Goal: Communication & Community: Answer question/provide support

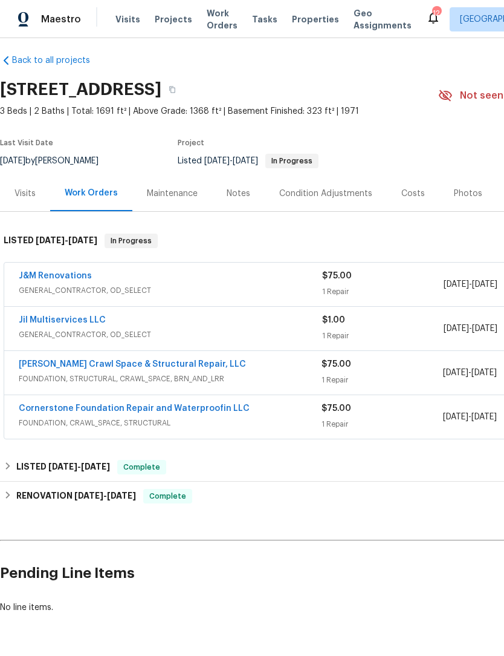
scroll to position [7, 0]
click at [84, 321] on link "Jil Multiservices LLC" at bounding box center [62, 320] width 87 height 8
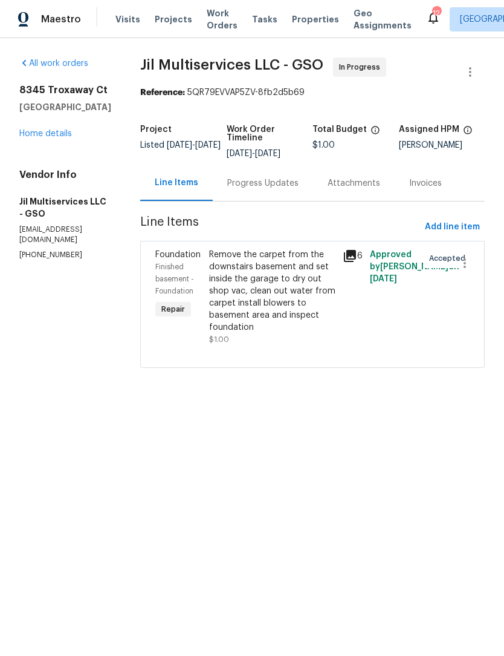
click at [269, 188] on div "Progress Updates" at bounding box center [262, 183] width 71 height 12
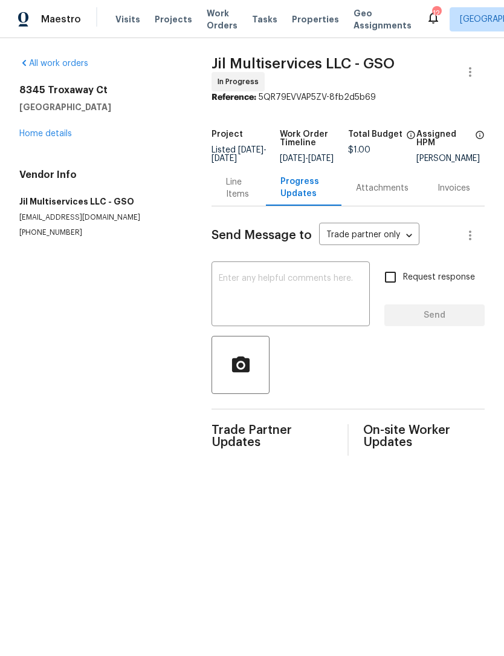
click at [53, 145] on div "All work orders [STREET_ADDRESS] Home details Vendor Info Jil Multiservices LLC…" at bounding box center [100, 147] width 163 height 180
click at [51, 137] on link "Home details" at bounding box center [45, 133] width 53 height 8
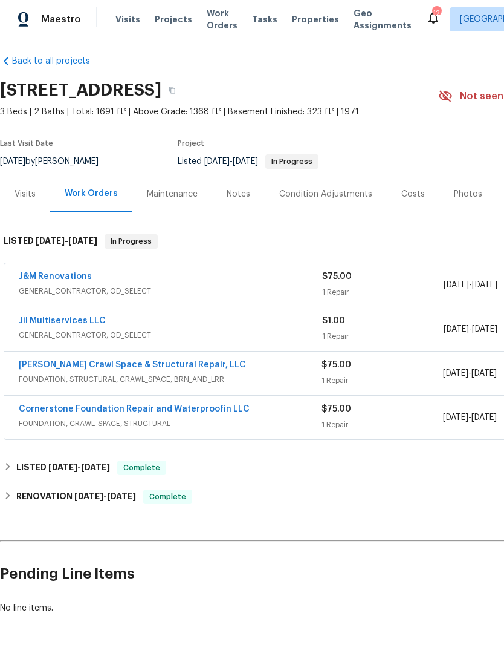
scroll to position [7, 0]
click at [161, 367] on link "[PERSON_NAME] Crawl Space & Structural Repair, LLC" at bounding box center [132, 365] width 227 height 8
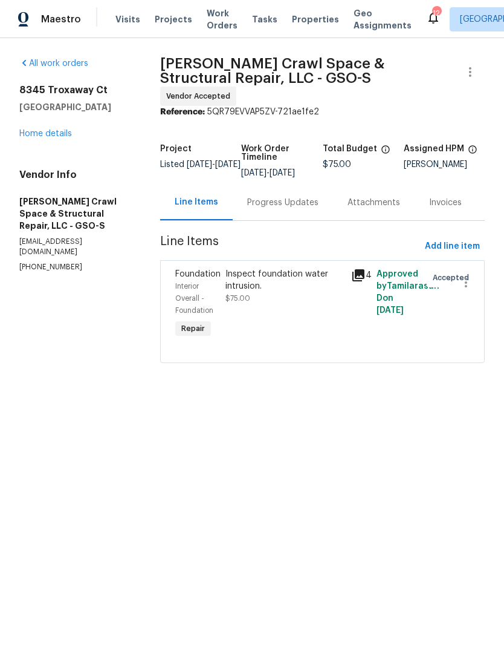
click at [284, 197] on div "Progress Updates" at bounding box center [282, 203] width 71 height 12
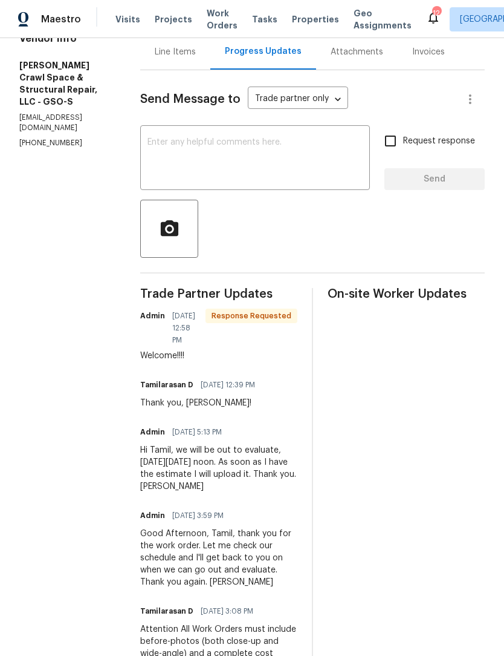
scroll to position [135, 0]
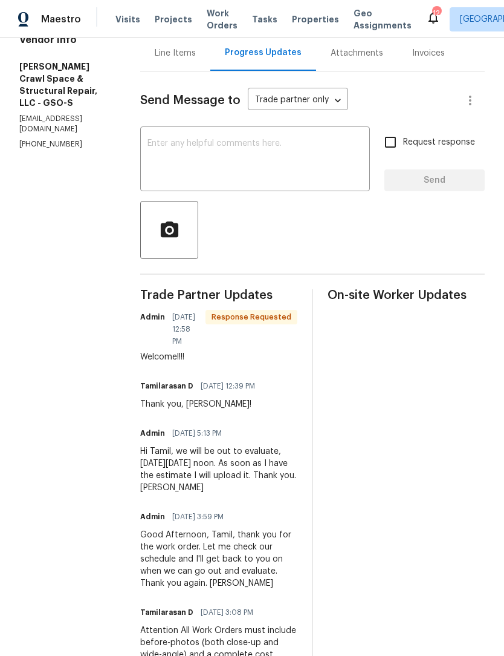
click at [192, 150] on textarea at bounding box center [255, 160] width 215 height 42
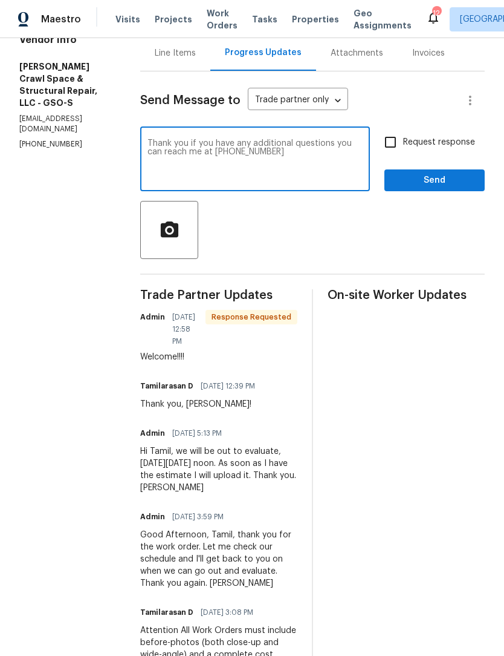
type textarea "Thank you if you have any additional questions you can reach me at 954-859-8168"
click at [391, 148] on input "Request response" at bounding box center [390, 141] width 25 height 25
checkbox input "true"
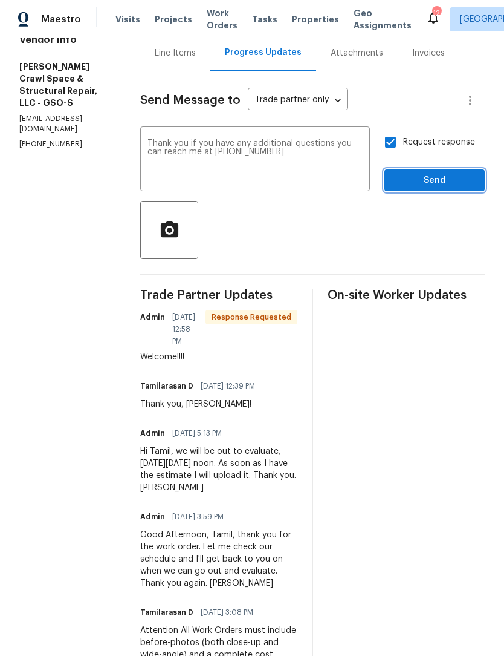
click at [448, 188] on button "Send" at bounding box center [435, 180] width 100 height 22
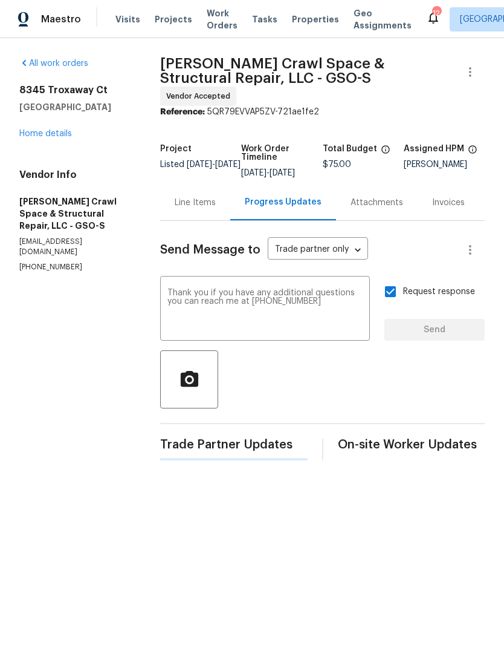
scroll to position [0, 0]
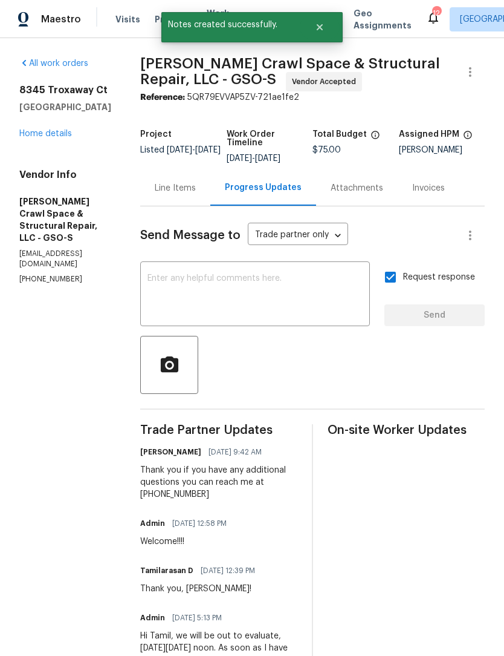
click at [53, 135] on link "Home details" at bounding box center [45, 133] width 53 height 8
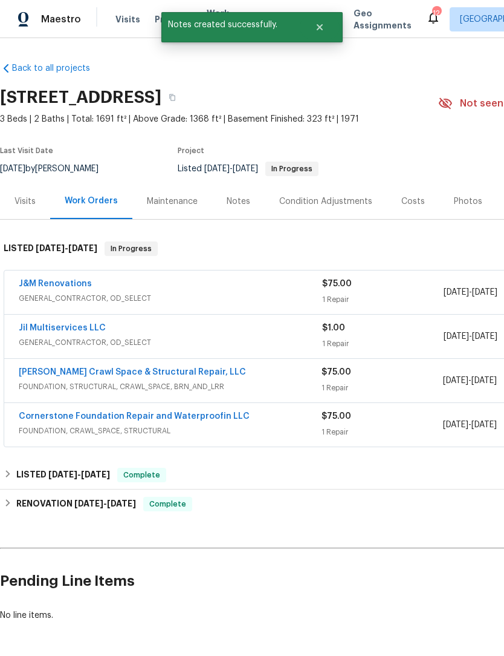
click at [167, 417] on link "Cornerstone Foundation Repair and Waterproofin LLC" at bounding box center [134, 416] width 231 height 8
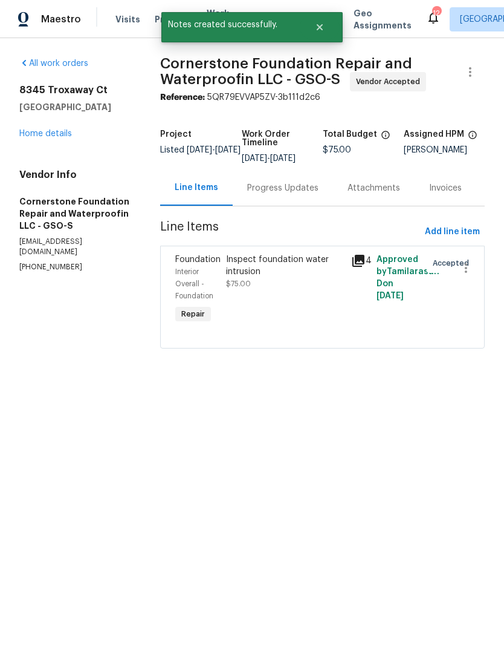
click at [286, 194] on div "Progress Updates" at bounding box center [282, 188] width 71 height 12
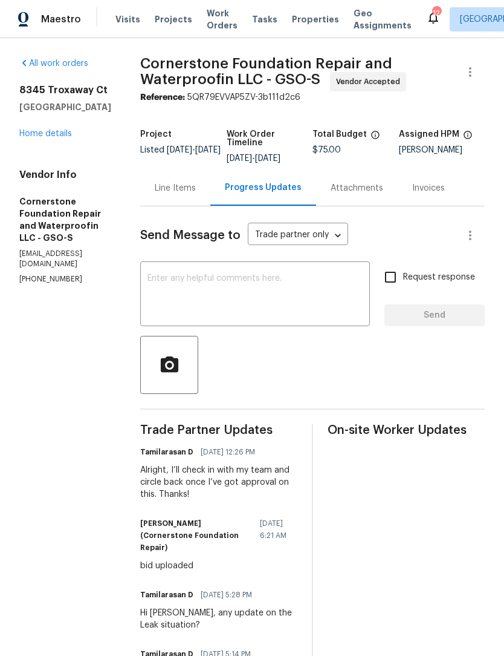
click at [151, 301] on textarea at bounding box center [255, 295] width 215 height 42
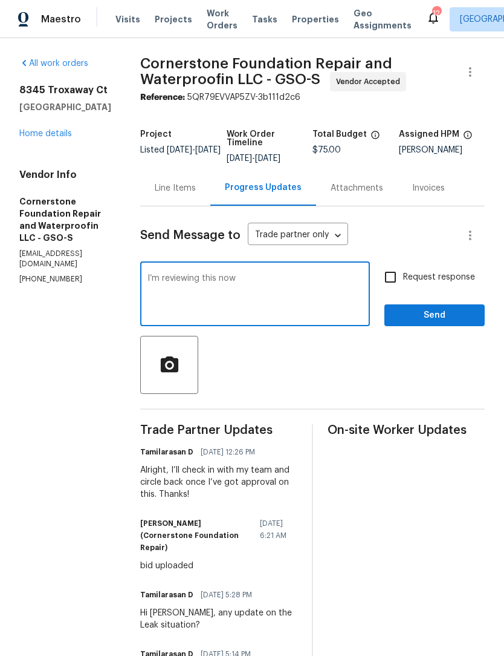
type textarea "I’m reviewing this now"
click at [394, 282] on input "Request response" at bounding box center [390, 276] width 25 height 25
checkbox input "true"
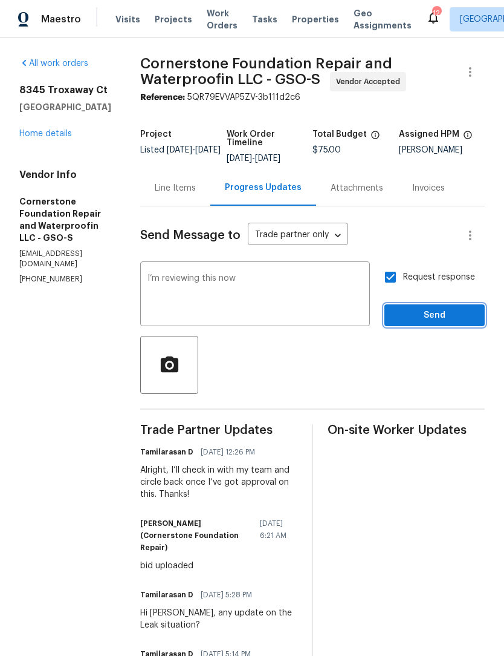
click at [432, 313] on span "Send" at bounding box center [434, 315] width 81 height 15
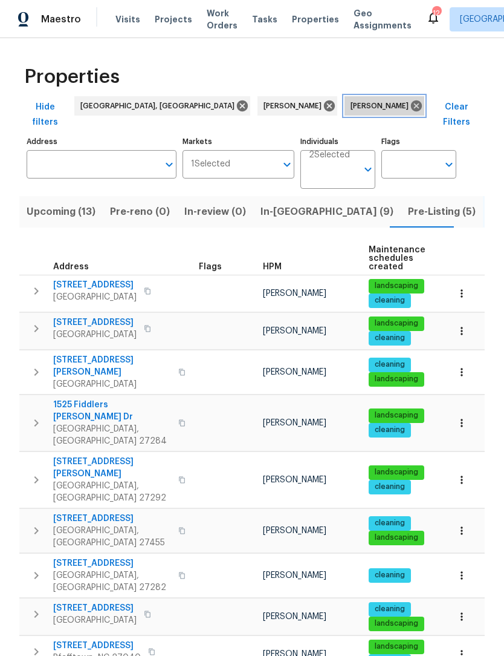
click at [411, 104] on icon at bounding box center [416, 105] width 11 height 11
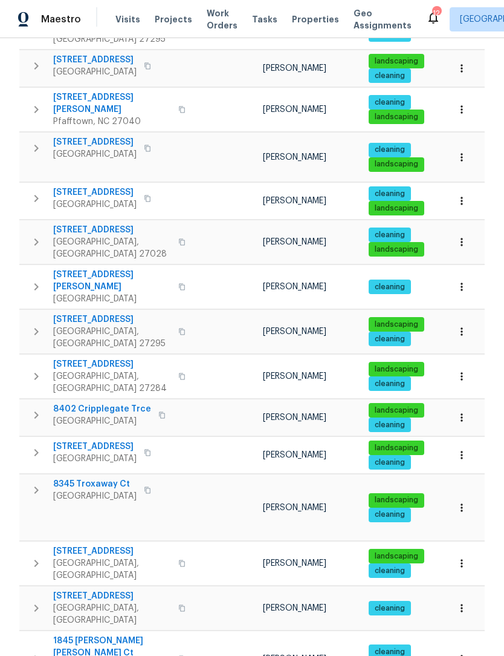
scroll to position [448, 0]
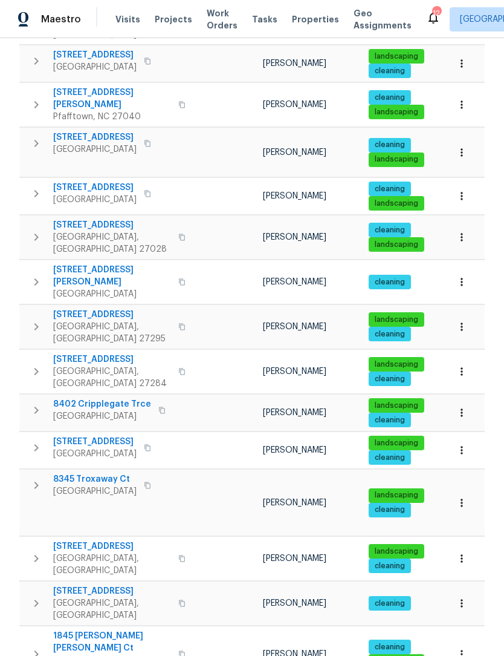
click at [99, 473] on span "8345 Troxaway Ct" at bounding box center [94, 479] width 83 height 12
click at [465, 497] on icon "button" at bounding box center [462, 503] width 12 height 12
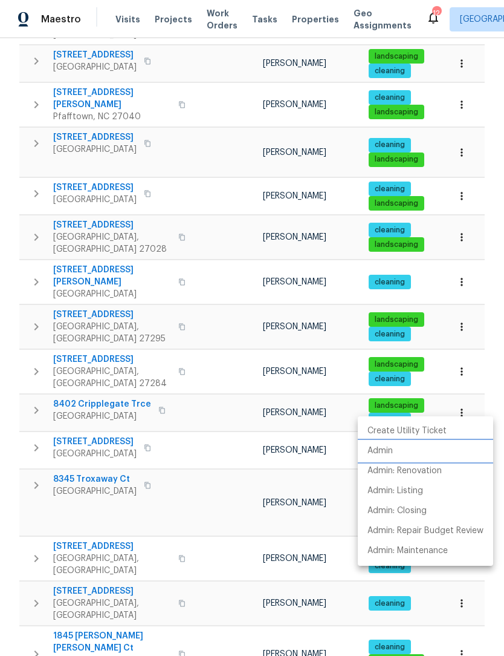
click at [387, 451] on p "Admin" at bounding box center [380, 451] width 25 height 13
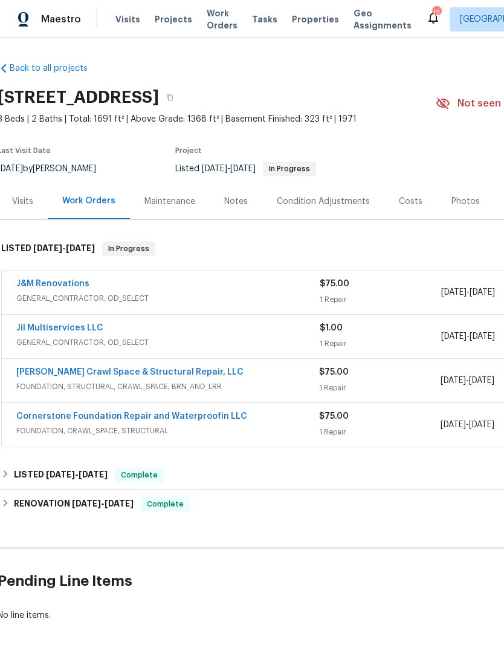
scroll to position [0, 3]
